Goal: Task Accomplishment & Management: Use online tool/utility

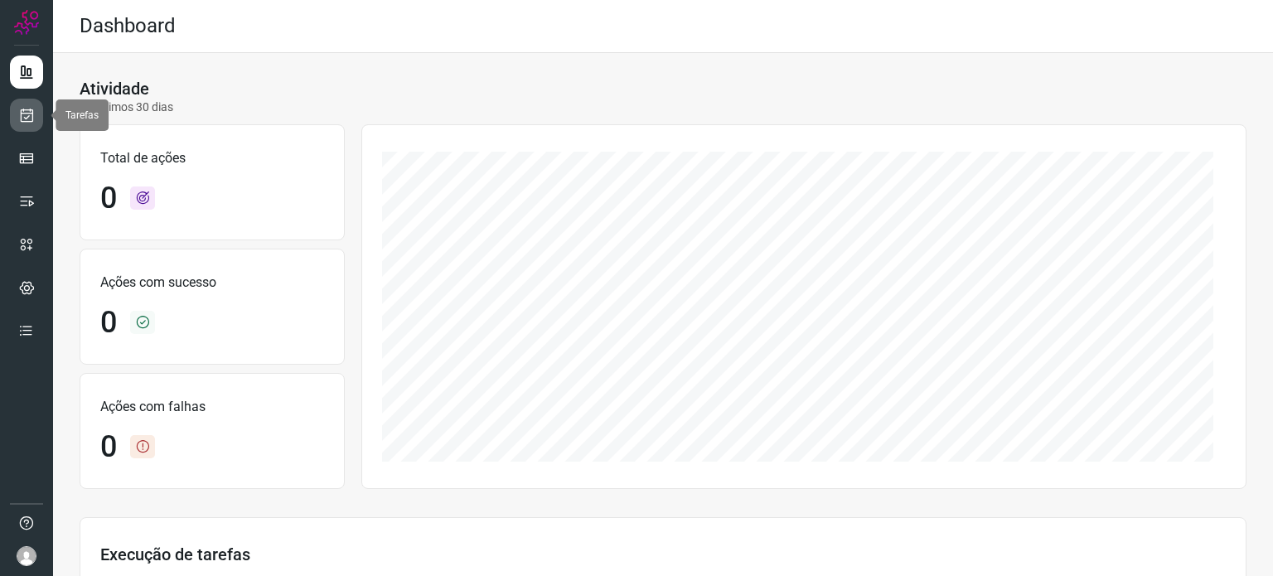
click at [13, 109] on link at bounding box center [26, 115] width 33 height 33
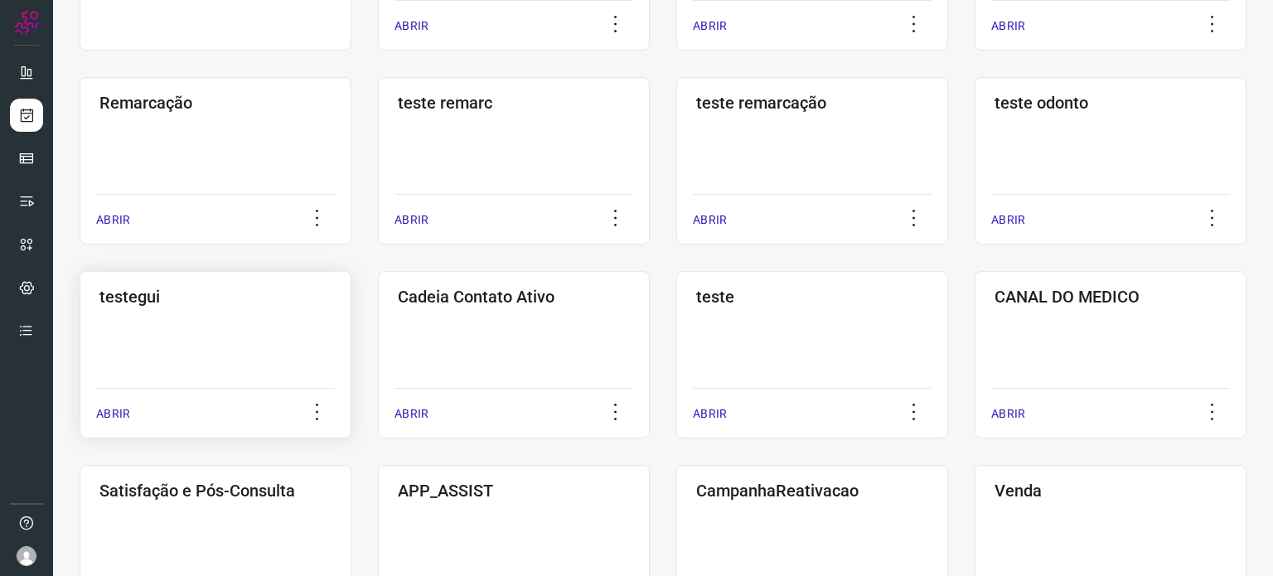
scroll to position [414, 0]
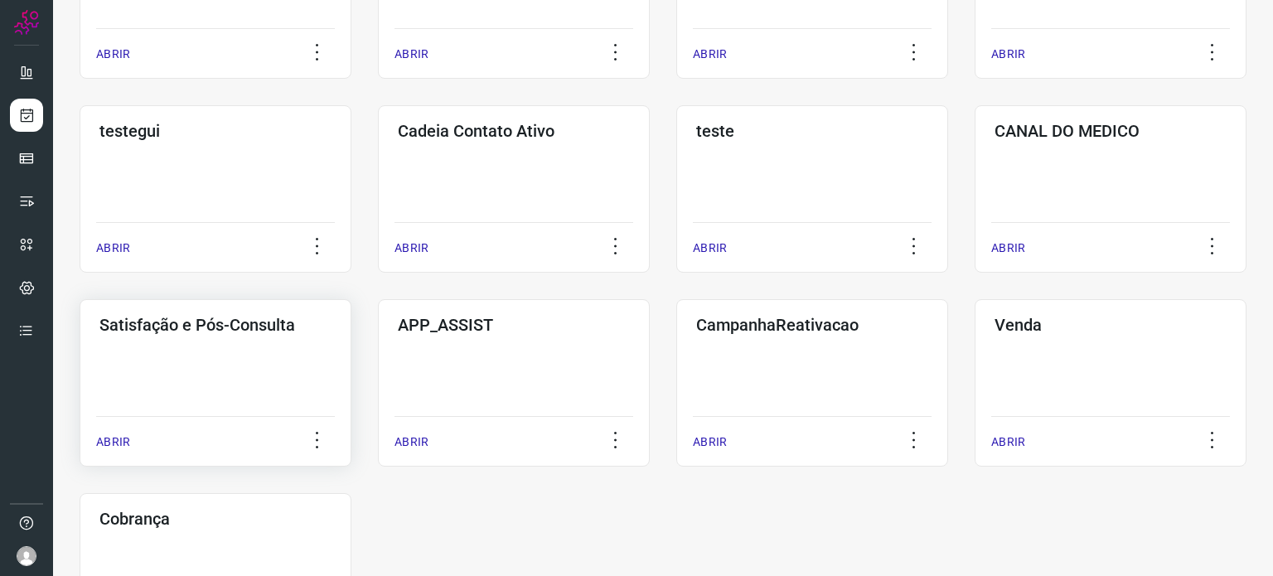
click at [259, 387] on div "Satisfação e Pós-Consulta ABRIR" at bounding box center [216, 382] width 272 height 167
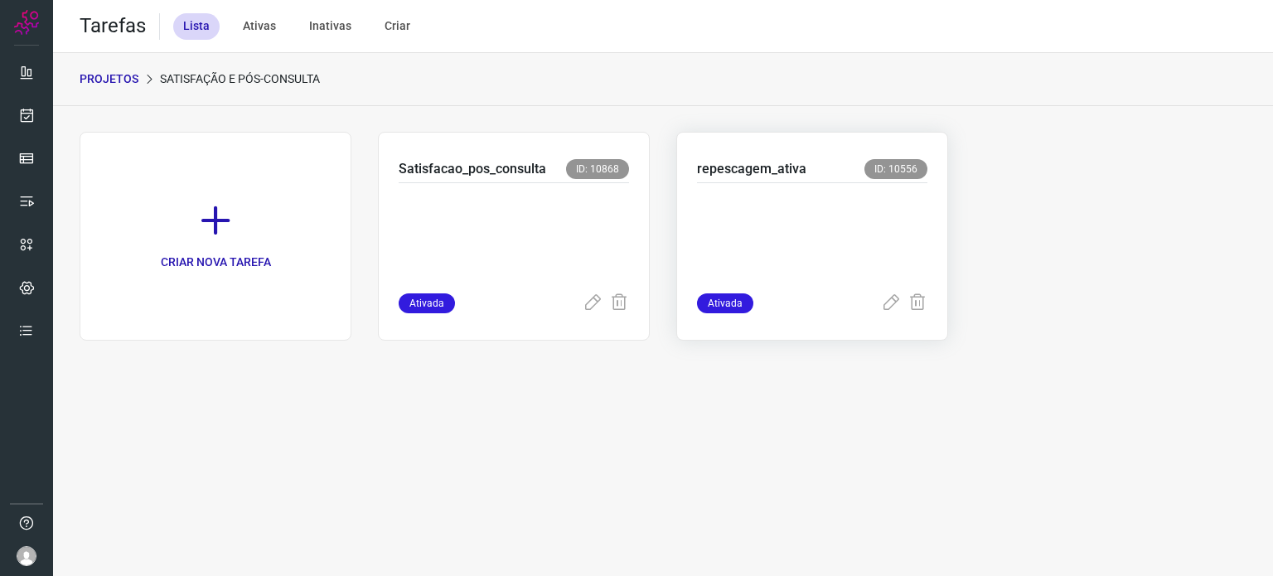
click at [777, 190] on div at bounding box center [812, 238] width 230 height 110
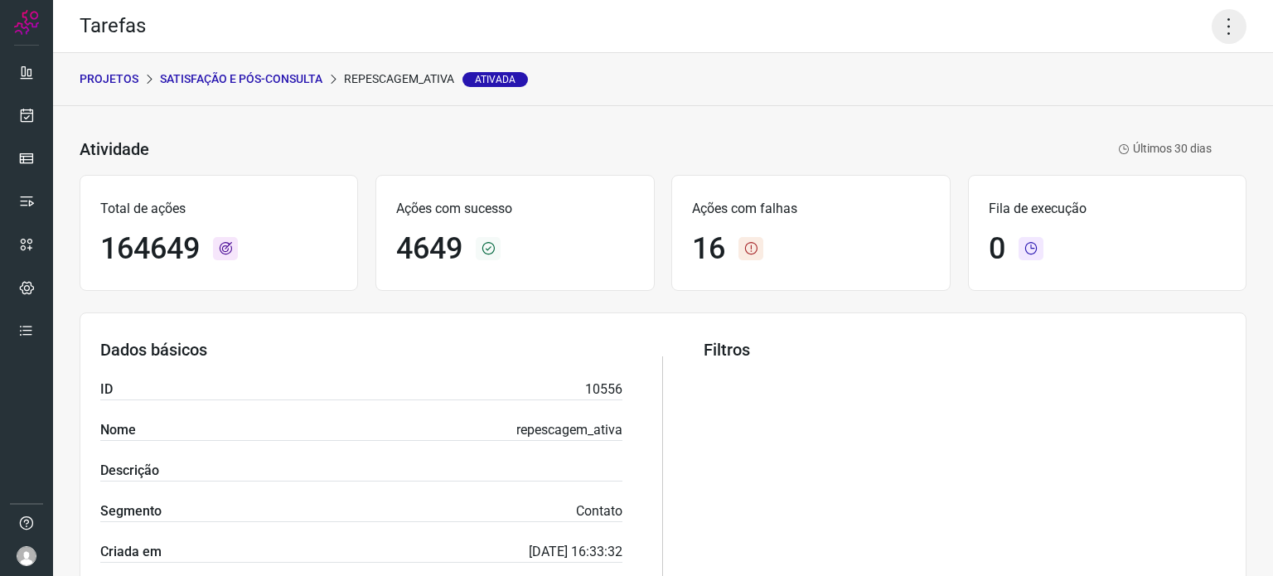
click at [1222, 28] on icon at bounding box center [1229, 26] width 35 height 35
click at [1160, 112] on li "Executar" at bounding box center [1157, 108] width 151 height 27
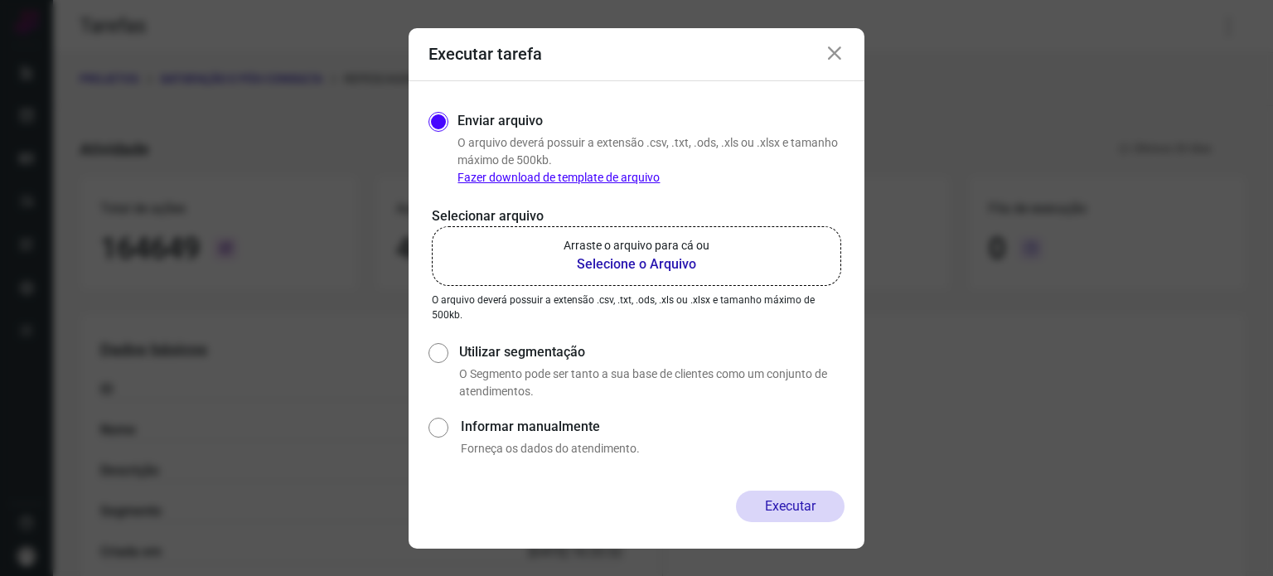
click at [690, 254] on p "Arraste o arquivo para cá ou" at bounding box center [637, 245] width 146 height 17
click at [0, 0] on input "Arraste o arquivo para cá ou Selecione o Arquivo" at bounding box center [0, 0] width 0 height 0
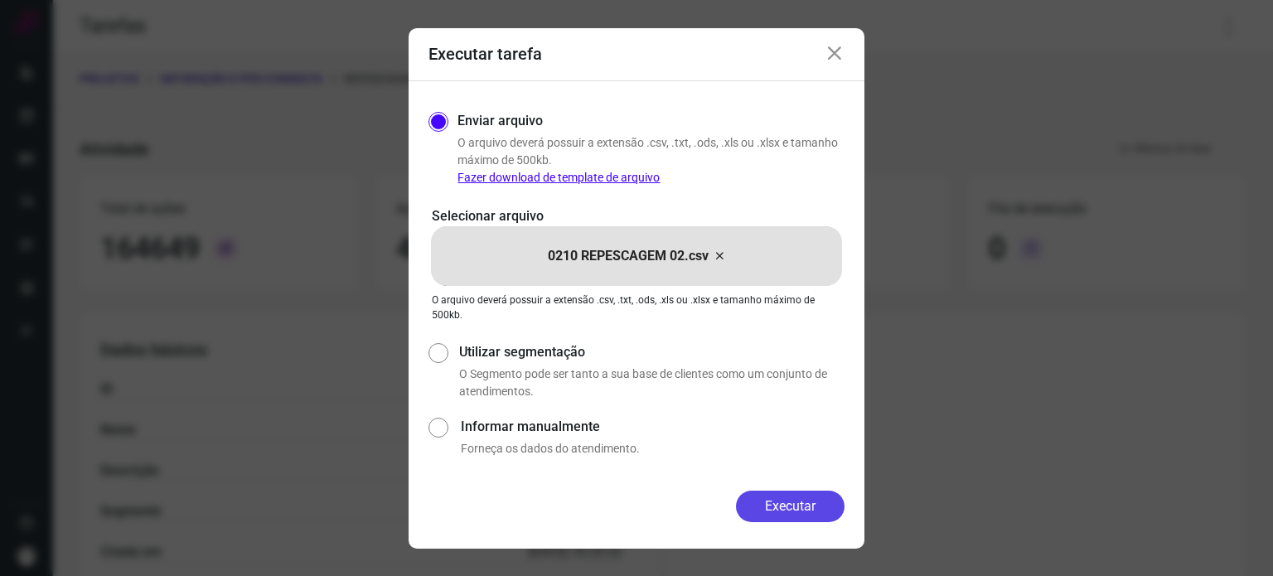
click at [772, 506] on button "Executar" at bounding box center [790, 506] width 109 height 31
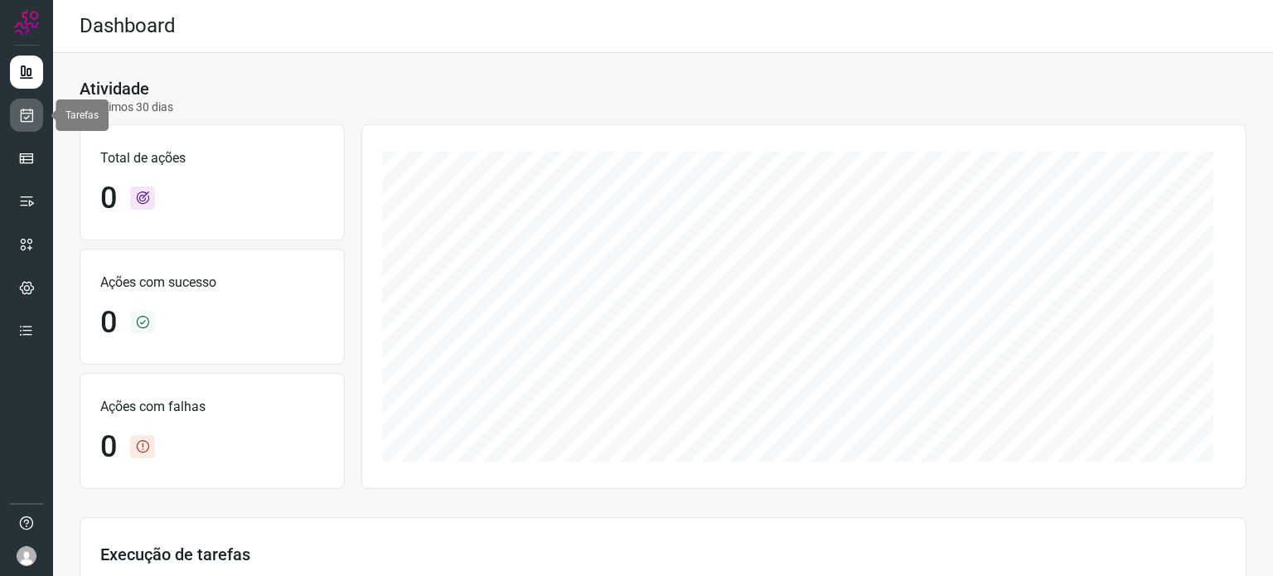
click at [33, 118] on icon at bounding box center [26, 115] width 17 height 17
